Goal: Use online tool/utility: Use online tool/utility

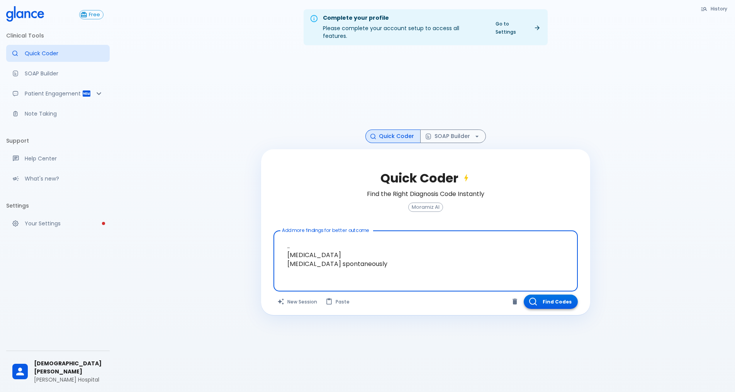
type textarea ".. [MEDICAL_DATA] [MEDICAL_DATA] spontaneously"
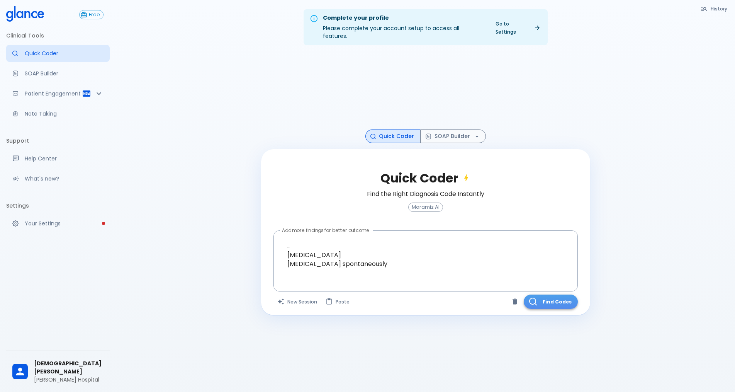
click at [545, 296] on button "Find Codes" at bounding box center [551, 301] width 54 height 14
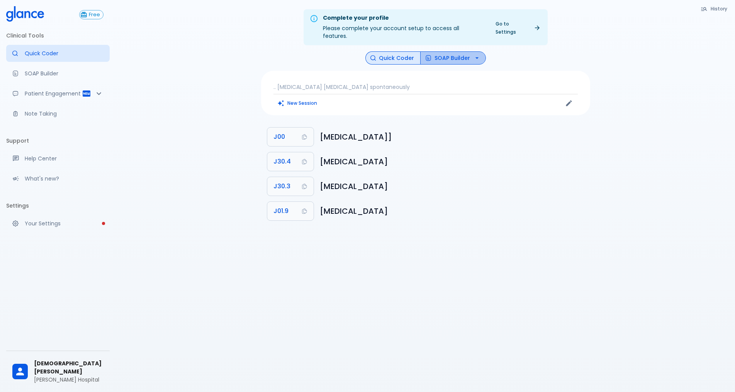
click at [449, 53] on button "SOAP Builder" at bounding box center [453, 58] width 66 height 14
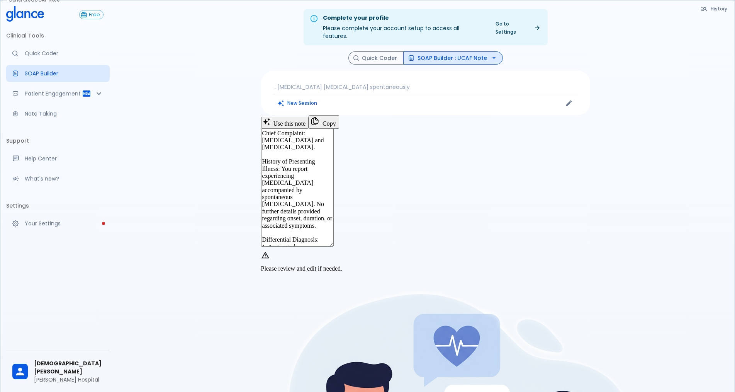
click at [511, 122] on div "Use this note Copy Generated UCAF Note Chief Complaint: [MEDICAL_DATA] and [MED…" at bounding box center [425, 195] width 329 height 160
click at [309, 128] on button "Use this note" at bounding box center [285, 123] width 48 height 12
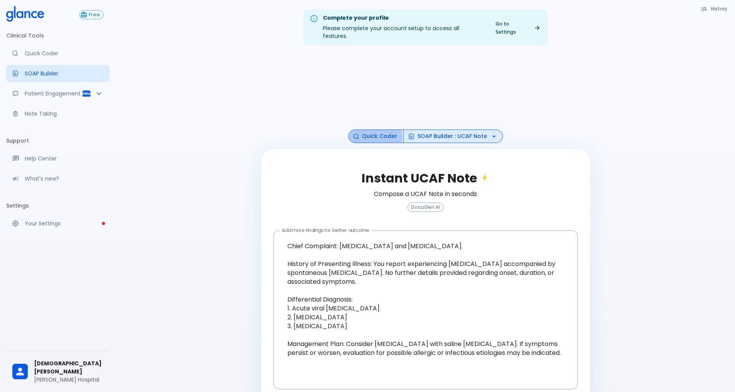
click at [366, 129] on button "Quick Coder" at bounding box center [375, 136] width 55 height 14
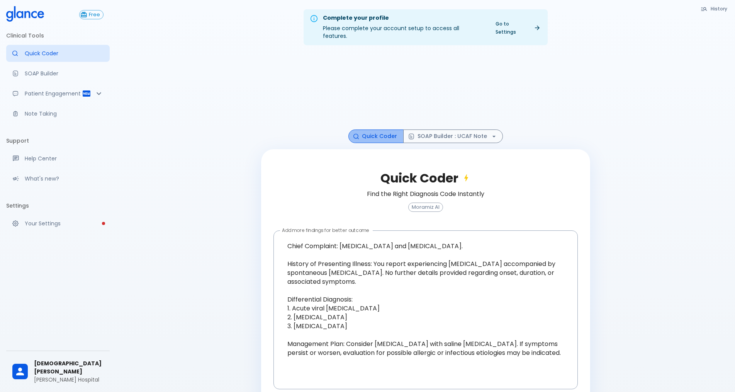
click at [379, 129] on button "Quick Coder" at bounding box center [375, 136] width 55 height 14
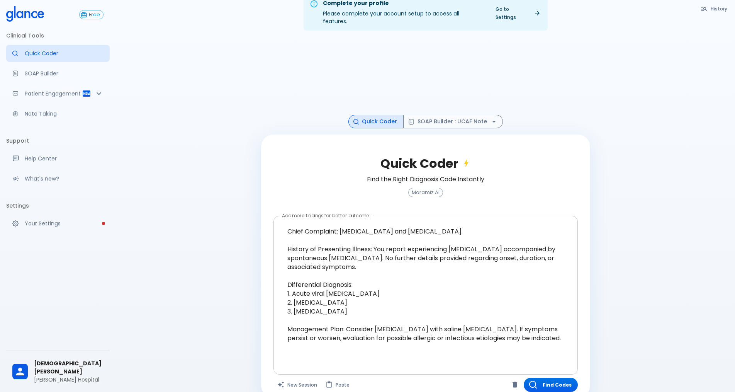
scroll to position [22, 0]
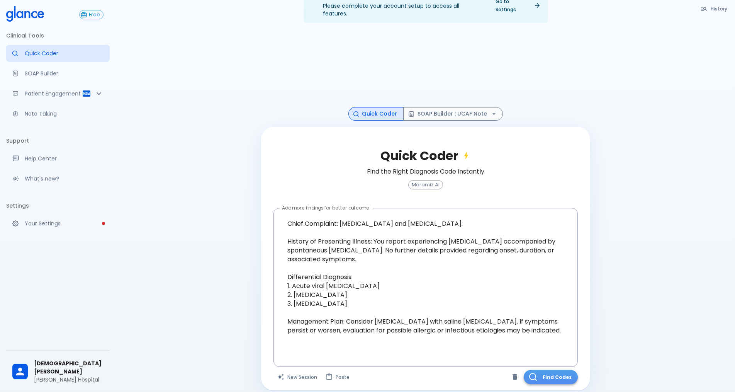
click at [546, 373] on button "Find Codes" at bounding box center [551, 377] width 54 height 14
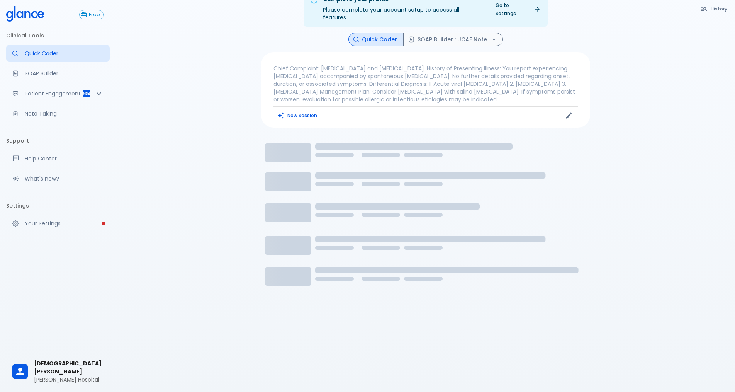
scroll to position [0, 0]
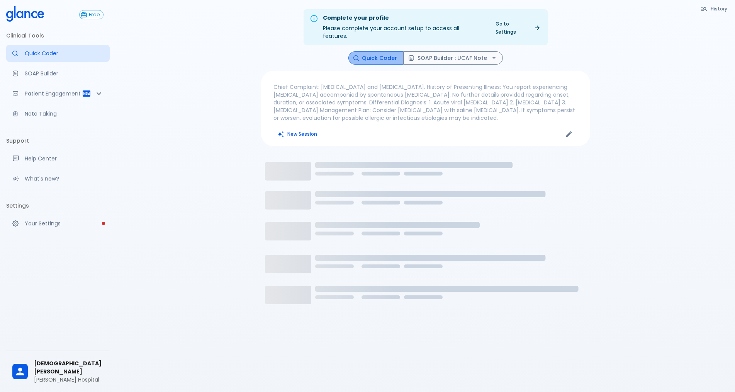
click at [383, 51] on button "Quick Coder" at bounding box center [375, 58] width 55 height 14
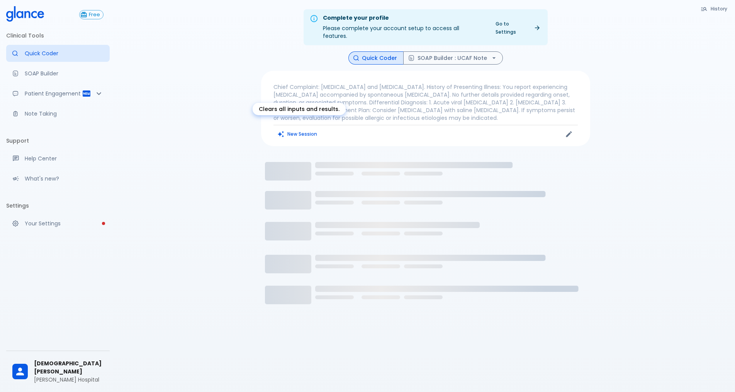
click at [297, 128] on button "New Session" at bounding box center [297, 133] width 48 height 11
